Goal: Information Seeking & Learning: Learn about a topic

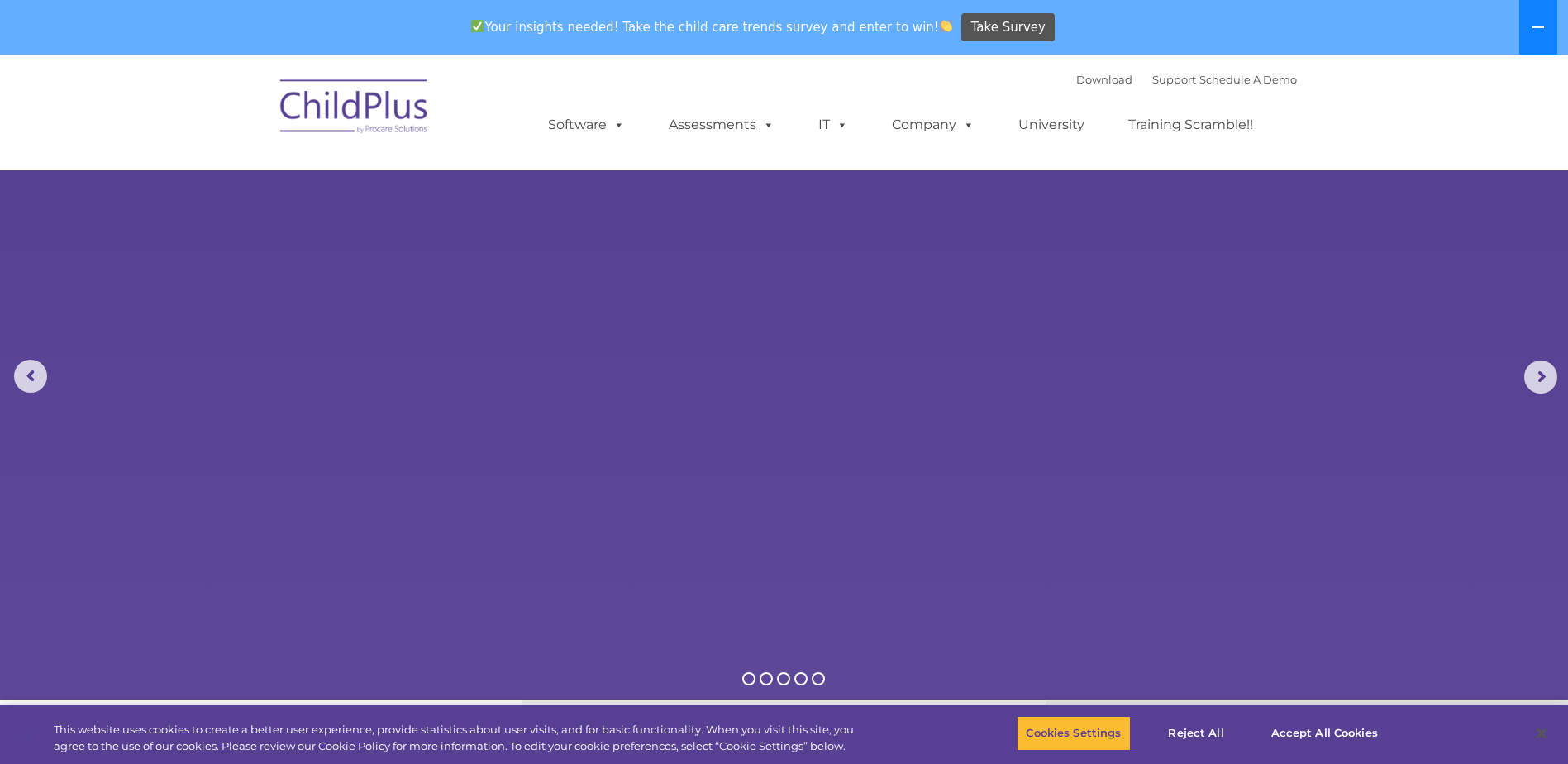
select select "MEDIUM"
click at [1547, 23] on button at bounding box center [1538, 27] width 38 height 55
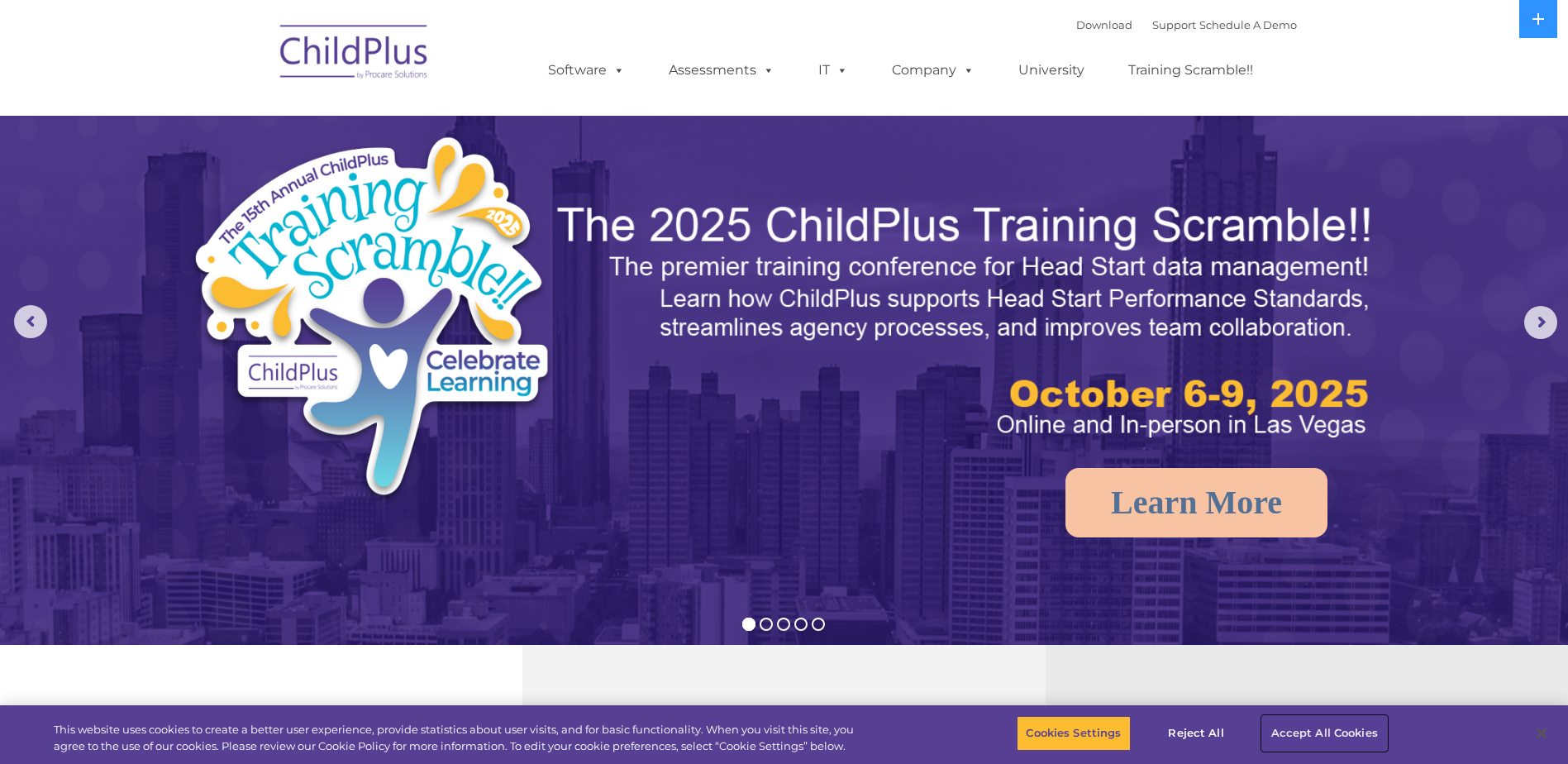
click at [1329, 724] on button "Accept All Cookies" at bounding box center [1325, 733] width 125 height 35
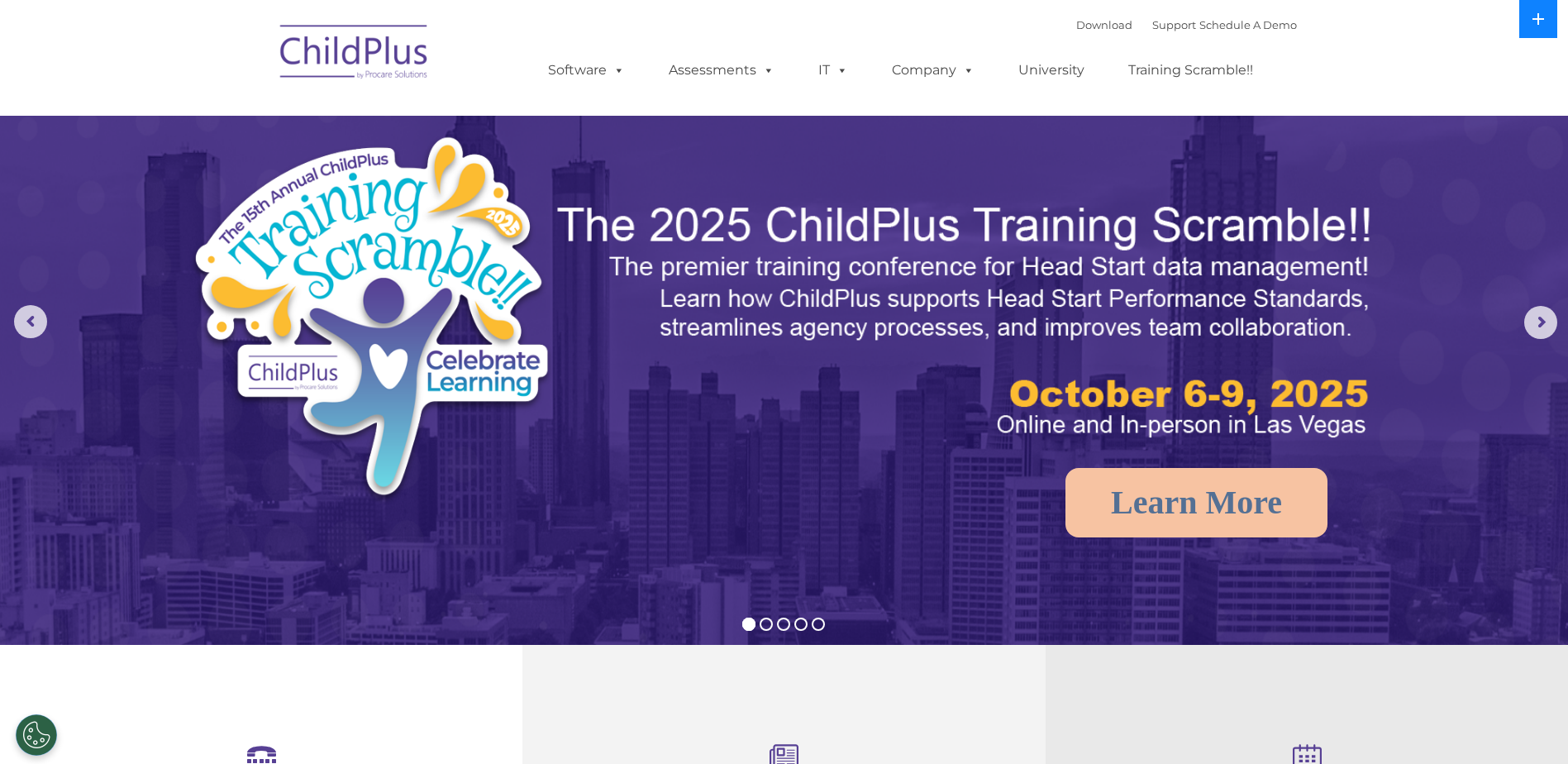
click at [1533, 17] on icon at bounding box center [1538, 19] width 13 height 13
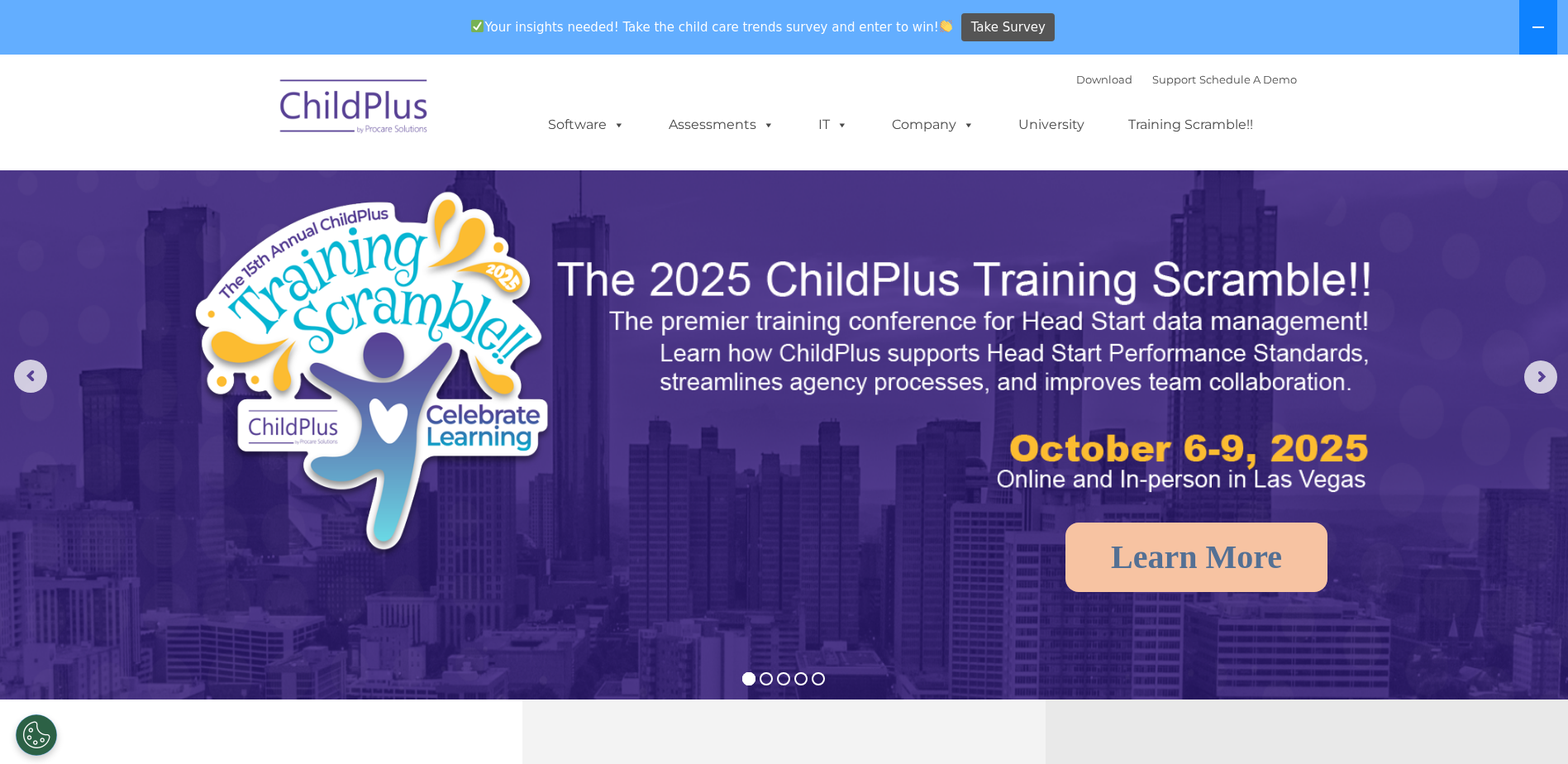
click at [1533, 17] on button at bounding box center [1538, 27] width 38 height 55
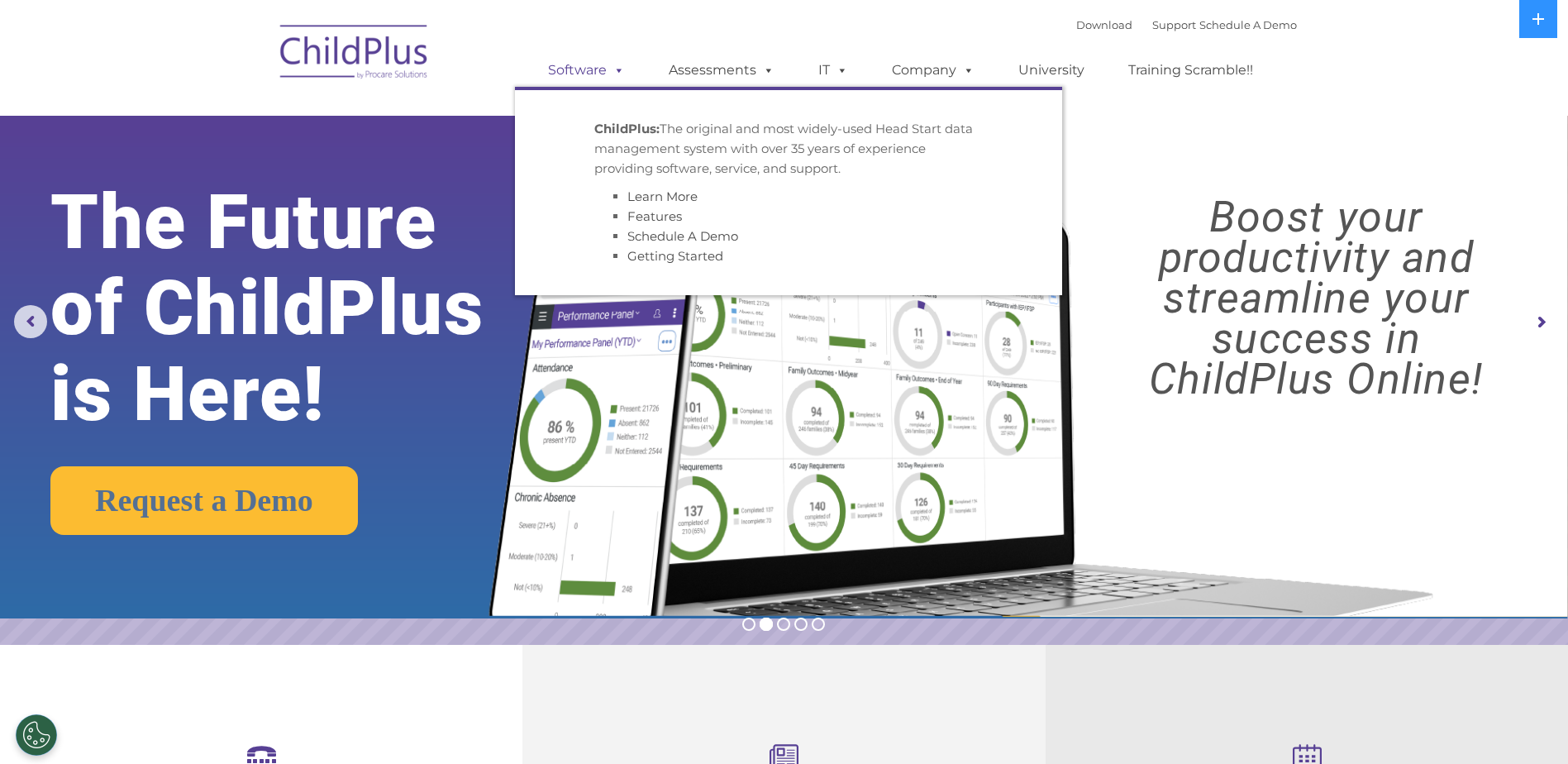
click at [578, 70] on link "Software" at bounding box center [586, 70] width 110 height 33
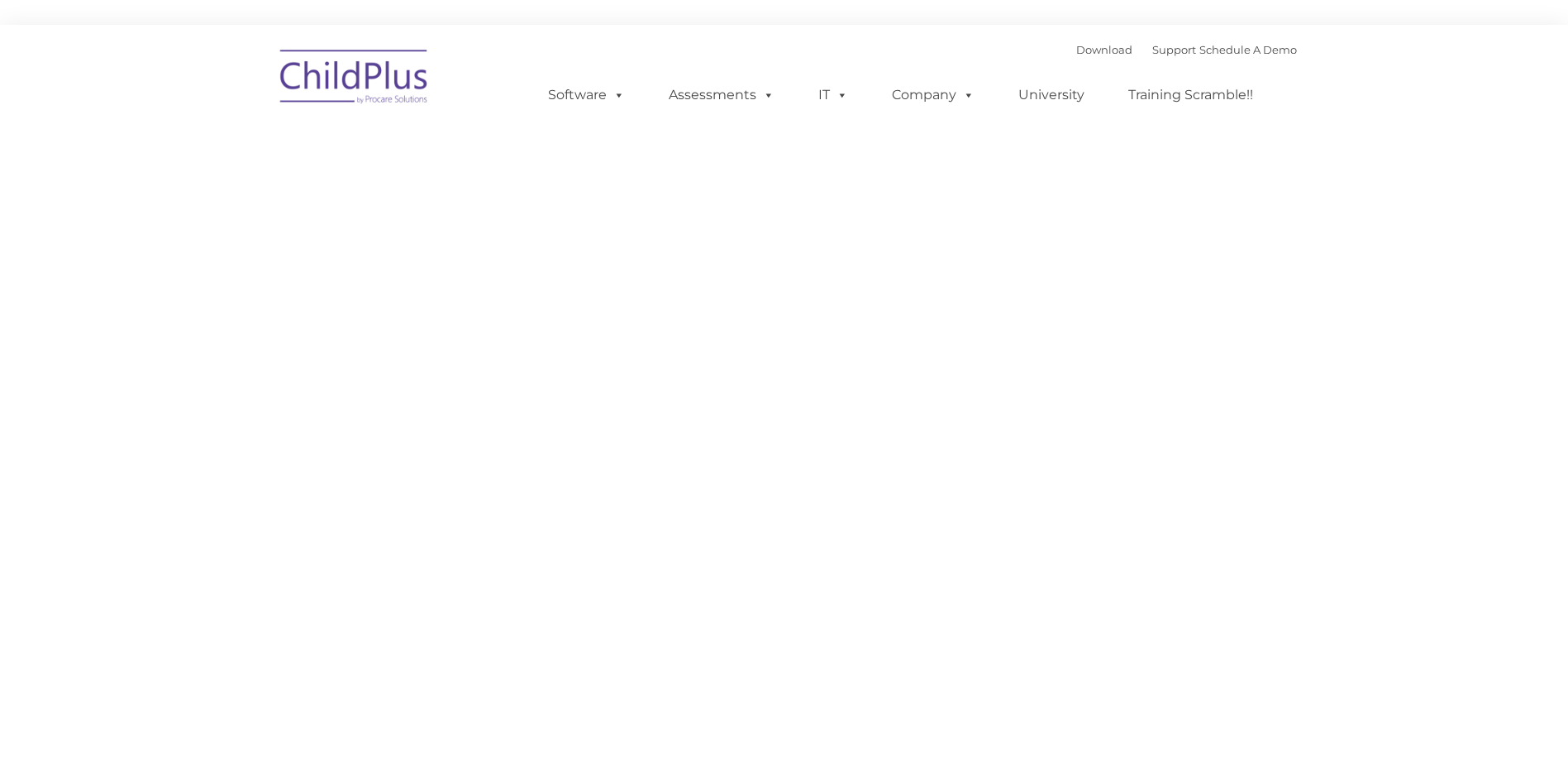
type input ""
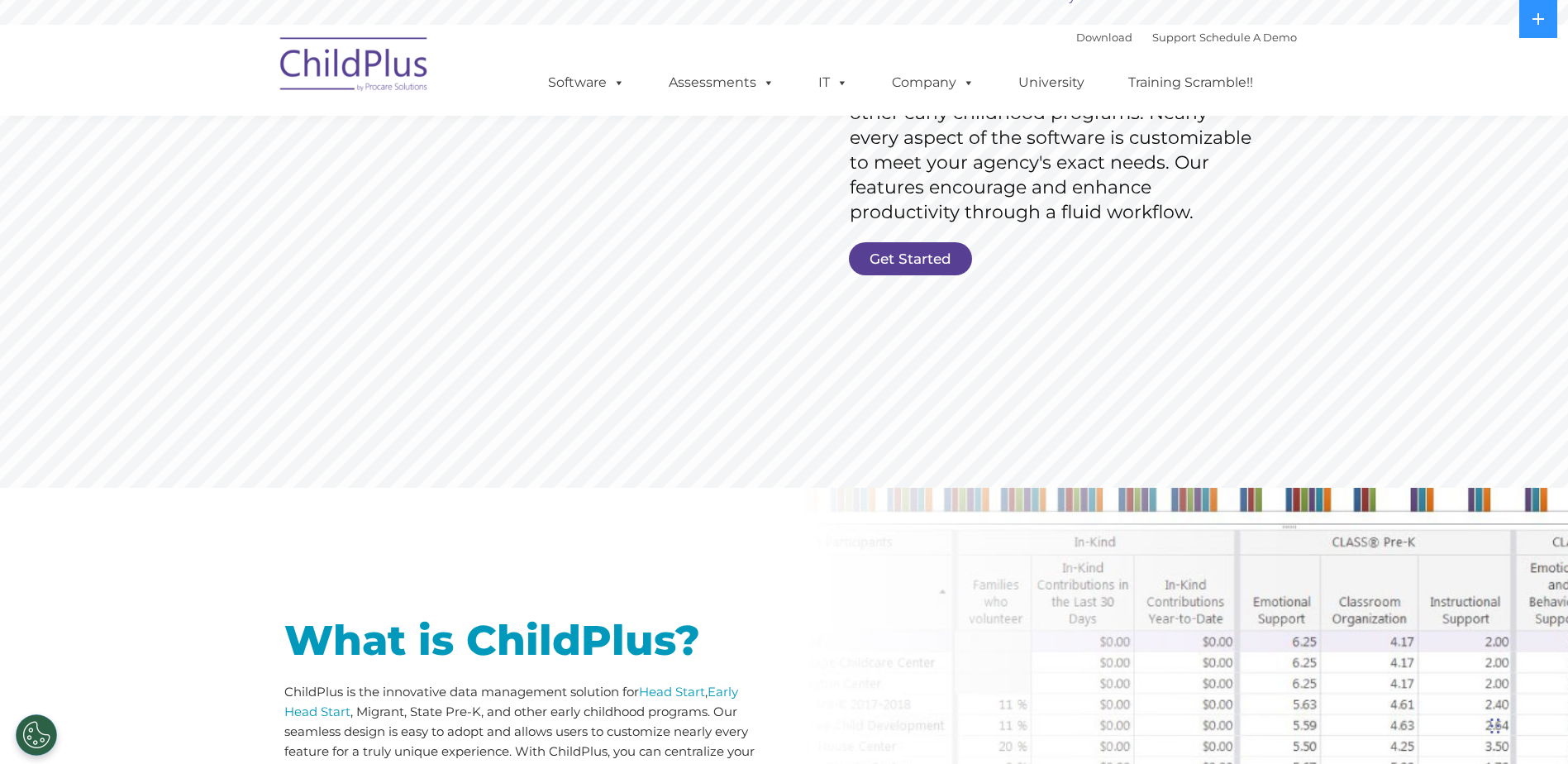
scroll to position [318, 0]
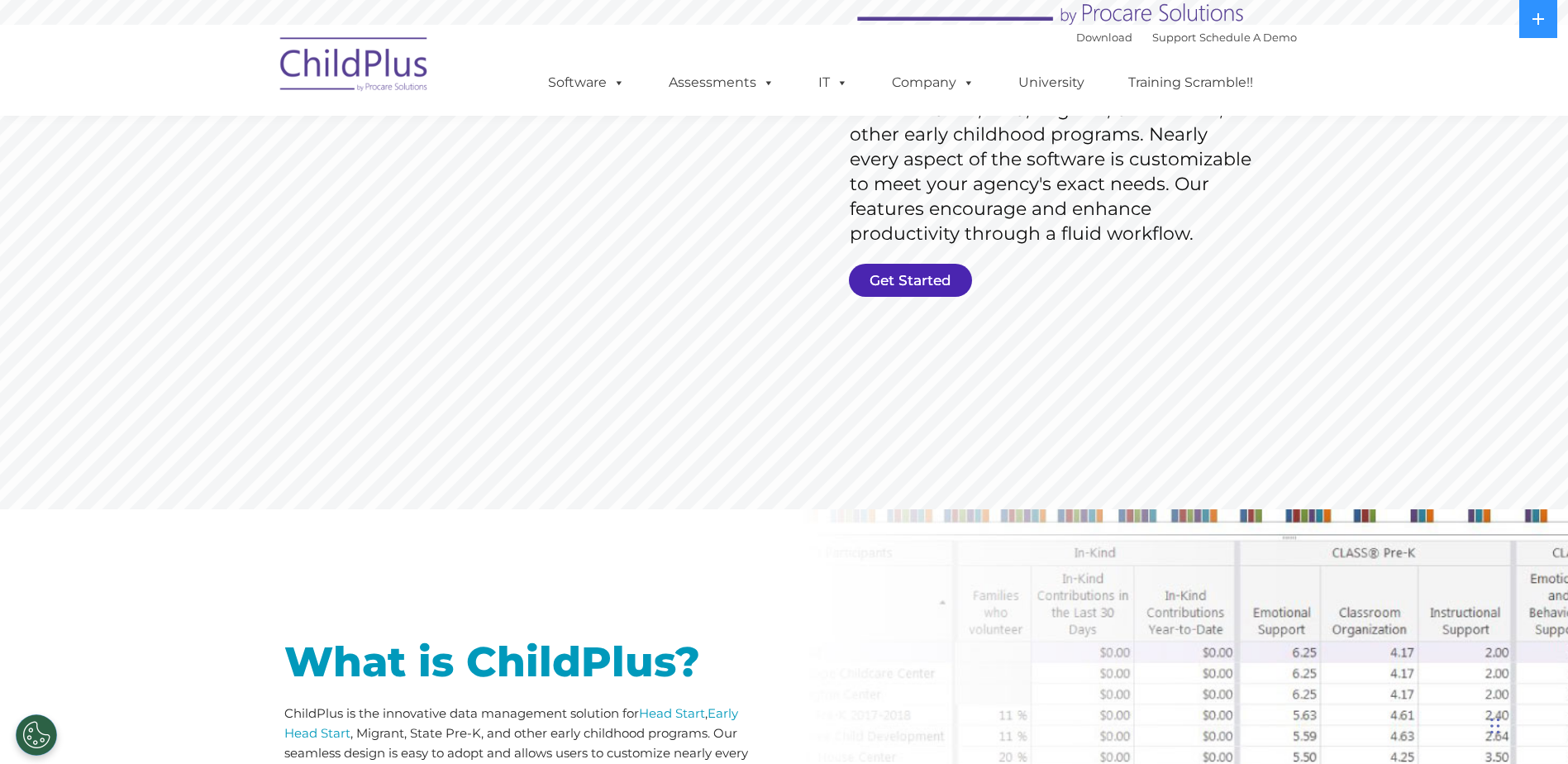
click at [920, 280] on link "Get Started" at bounding box center [910, 281] width 123 height 33
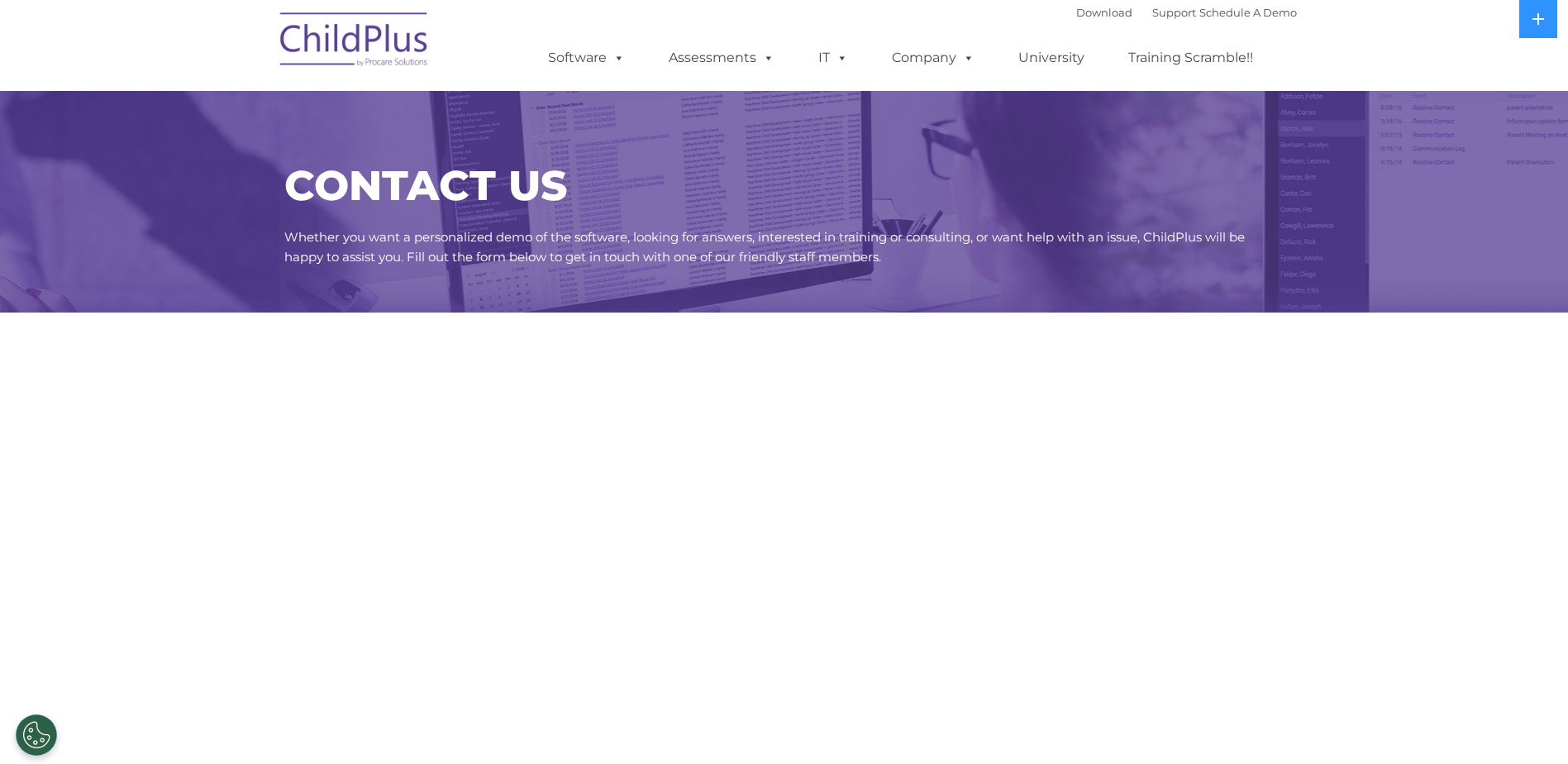
select select "MEDIUM"
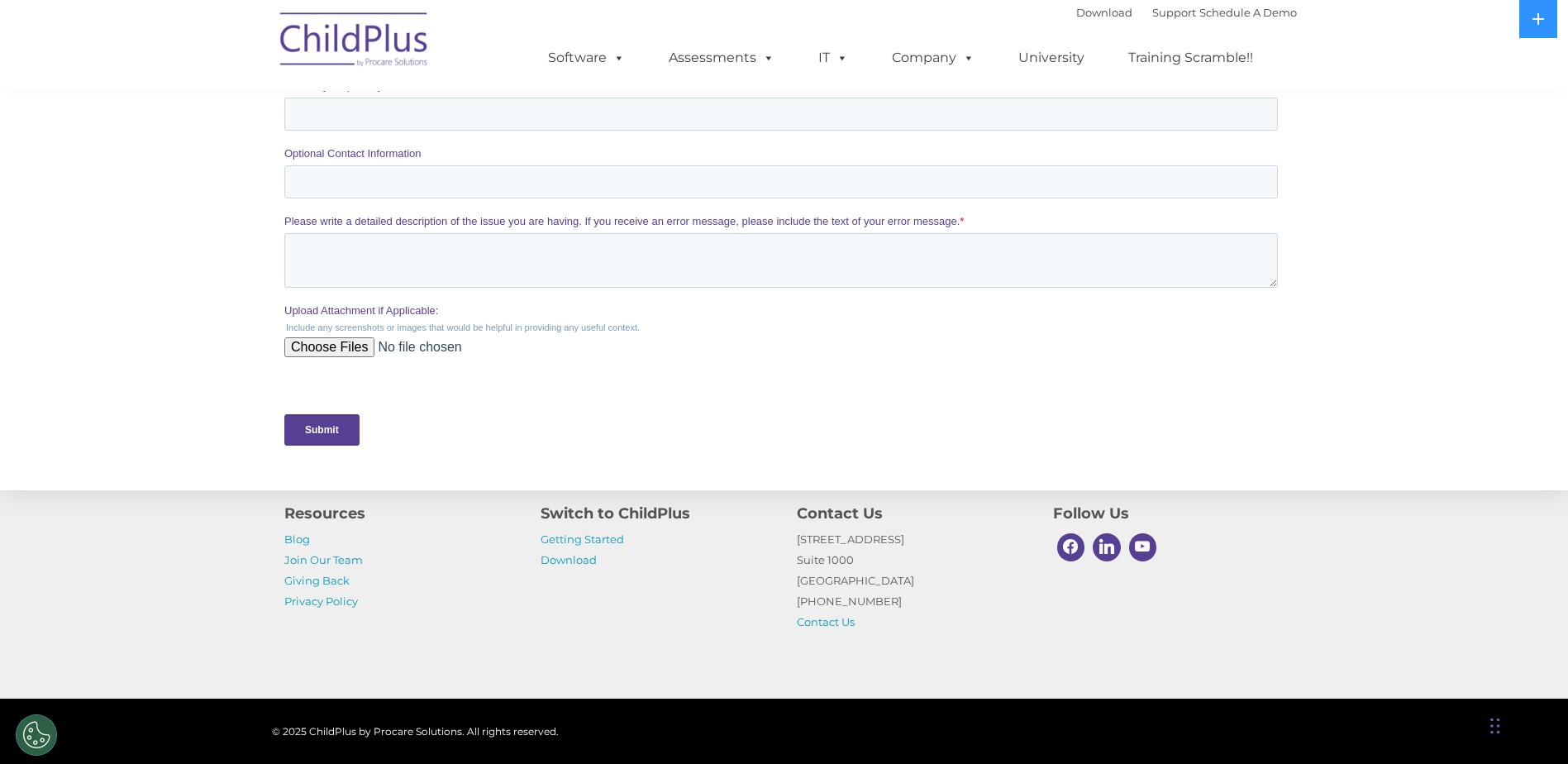
scroll to position [680, 0]
